Goal: Information Seeking & Learning: Find specific fact

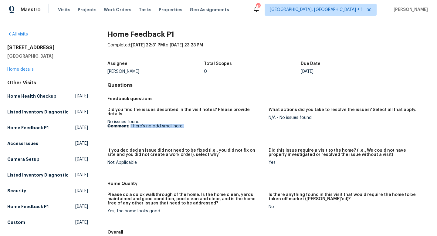
drag, startPoint x: 184, startPoint y: 122, endPoint x: 130, endPoint y: 121, distance: 54.3
click at [130, 124] on p "Comment: There’s no odd smell here.." at bounding box center [185, 126] width 156 height 4
copy p "There’s no odd smell here.."
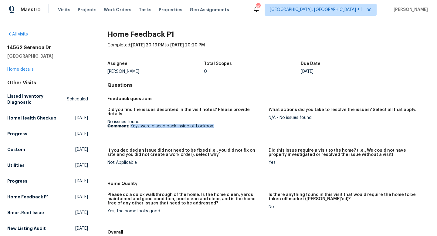
drag, startPoint x: 217, startPoint y: 122, endPoint x: 130, endPoint y: 122, distance: 86.7
click at [130, 124] on p "Comment: Keys were placed back inside of Lockbox." at bounding box center [185, 126] width 156 height 4
copy p "Keys were placed back inside of Lockbox."
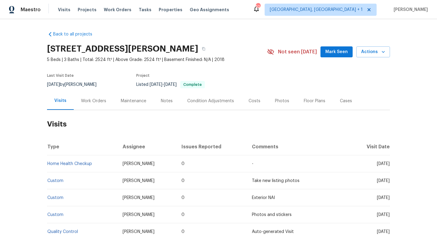
scroll to position [18, 0]
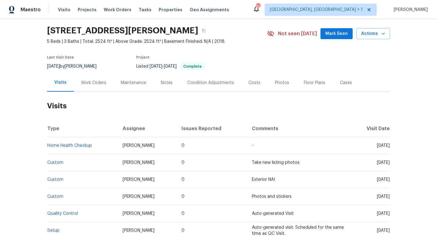
click at [91, 83] on div "Work Orders" at bounding box center [93, 83] width 25 height 6
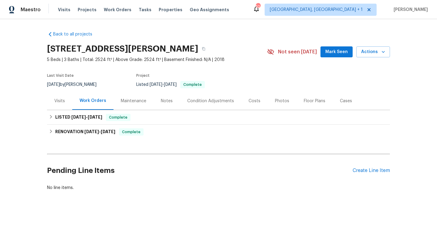
click at [64, 98] on div "Visits" at bounding box center [59, 101] width 11 height 6
